Goal: Task Accomplishment & Management: Manage account settings

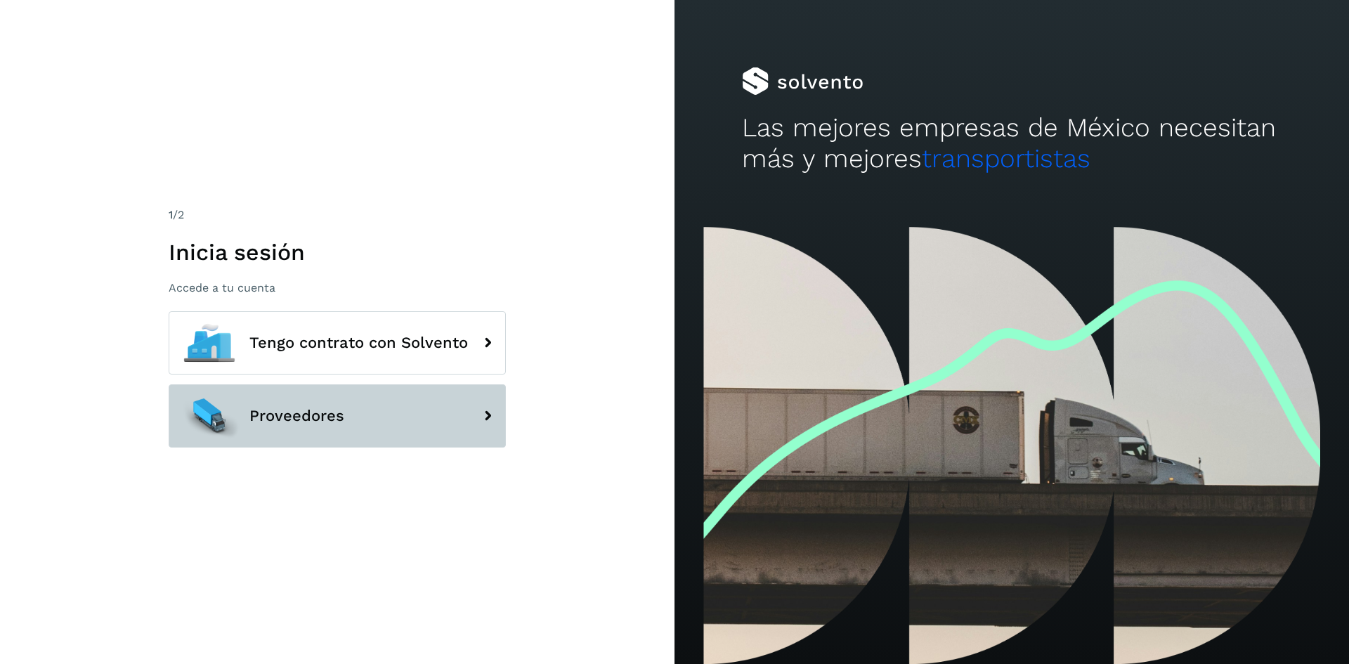
click at [328, 421] on span "Proveedores" at bounding box center [296, 415] width 95 height 17
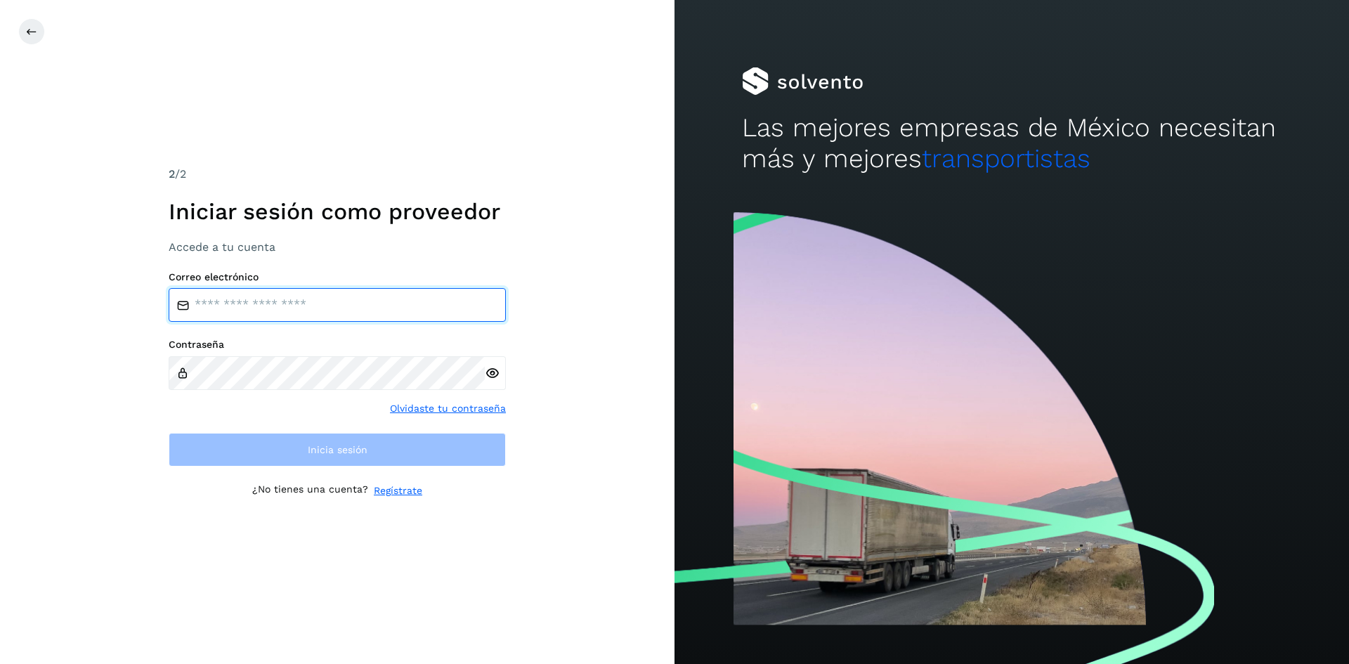
type input "**********"
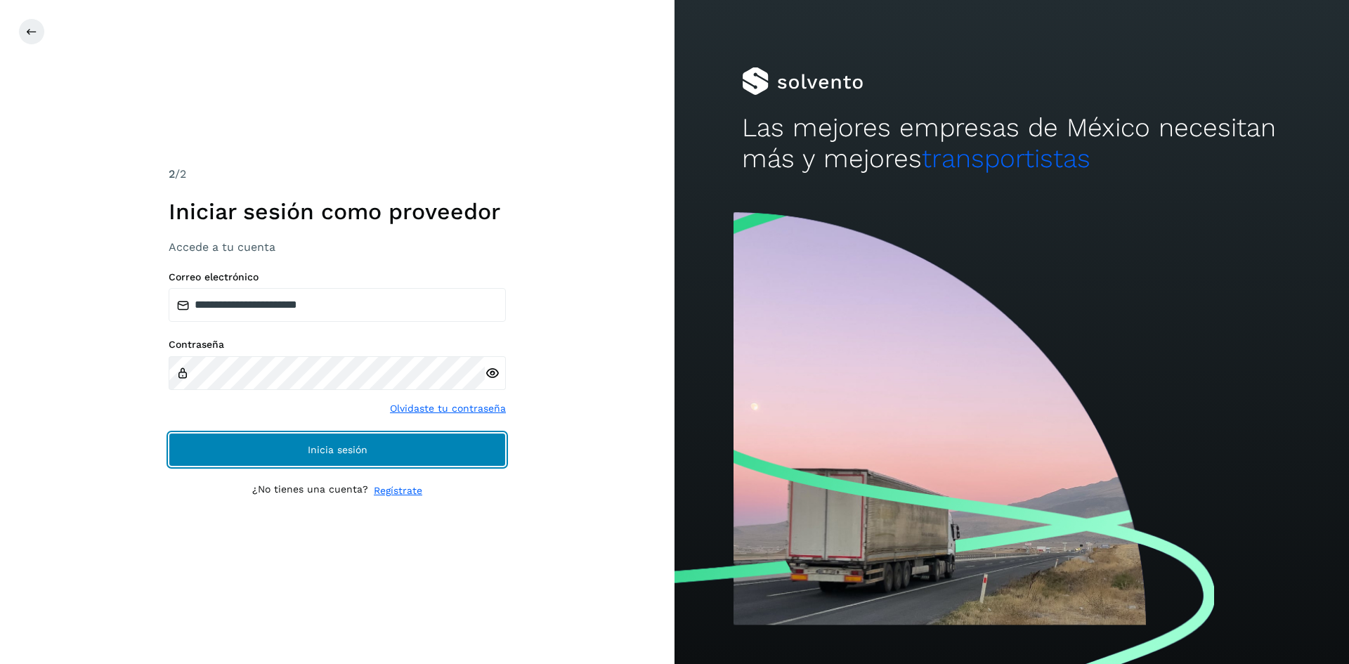
click at [357, 452] on span "Inicia sesión" at bounding box center [338, 450] width 60 height 10
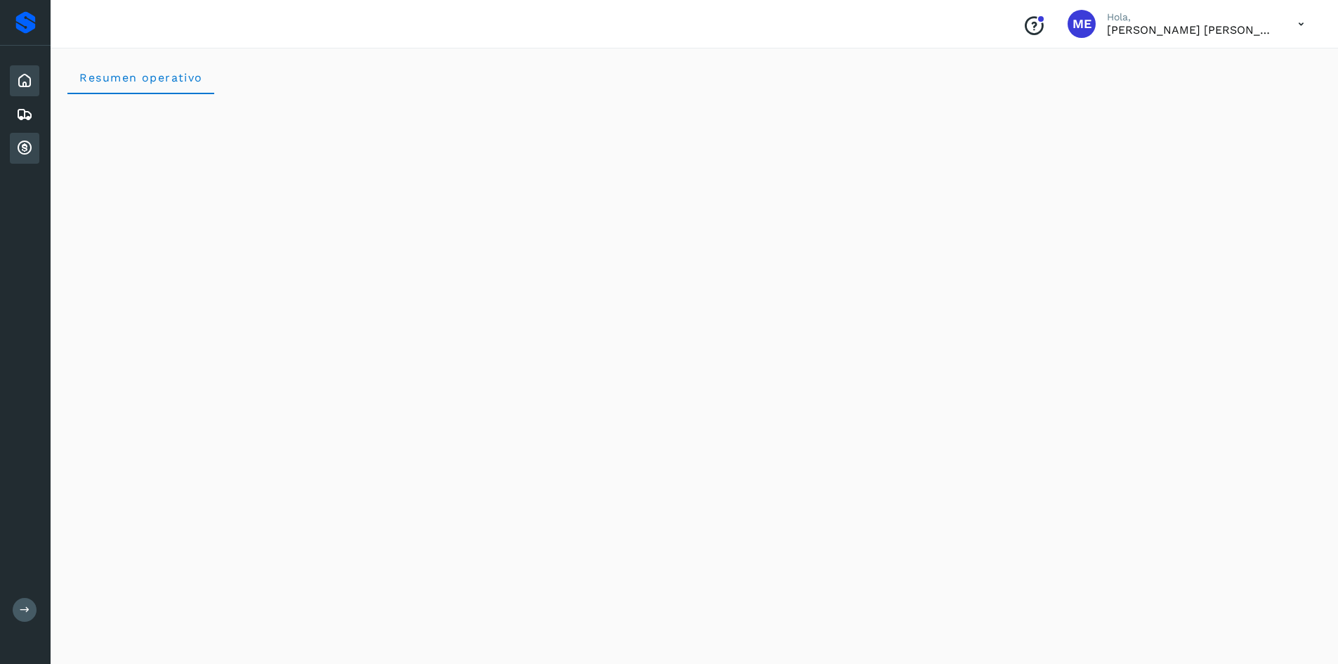
click at [25, 141] on icon at bounding box center [24, 148] width 17 height 17
